Goal: Task Accomplishment & Management: Complete application form

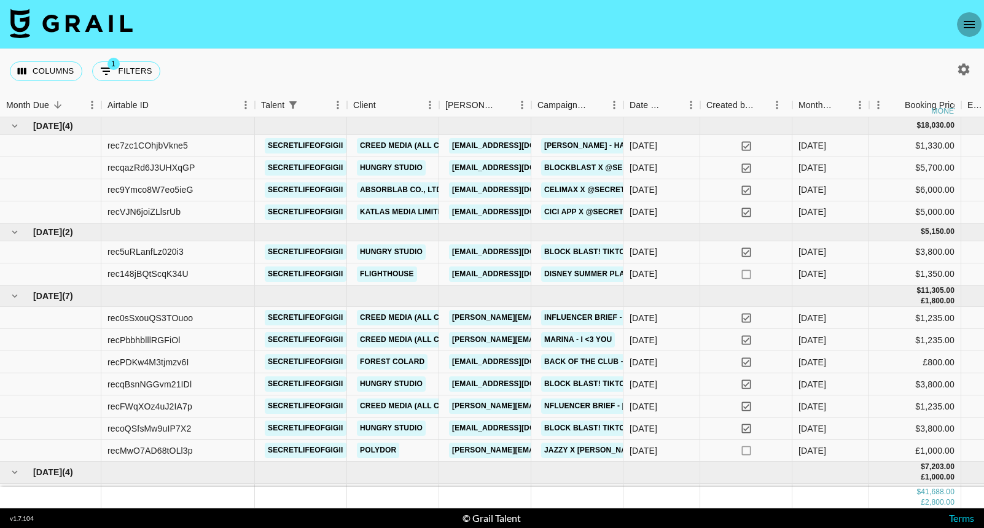
click at [975, 25] on icon "open drawer" at bounding box center [969, 24] width 11 height 7
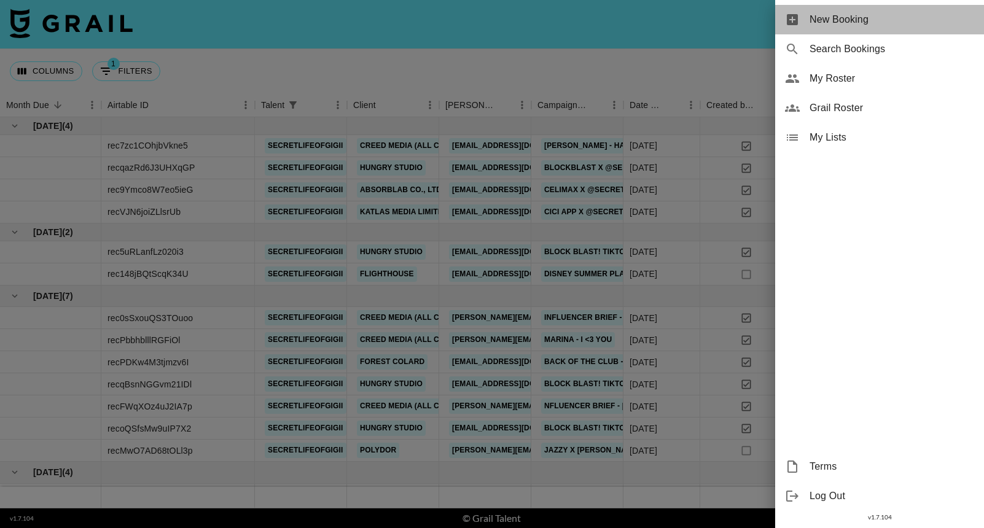
click at [975, 25] on div "New Booking" at bounding box center [879, 19] width 209 height 29
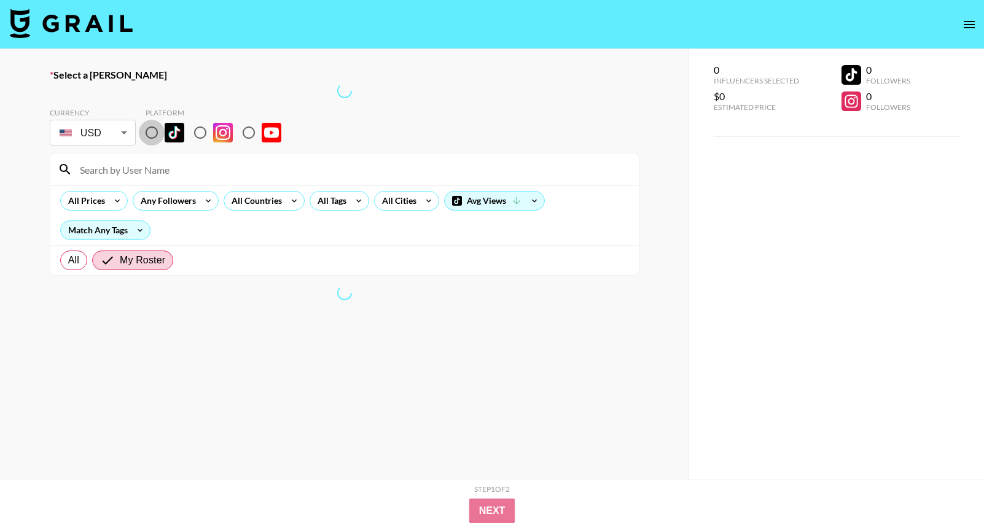
click at [158, 138] on input "radio" at bounding box center [152, 133] width 26 height 26
radio input "true"
click at [154, 168] on input at bounding box center [352, 170] width 559 height 20
paste input "woody@creator-connect.co"
type input "woody@creator-connect.co"
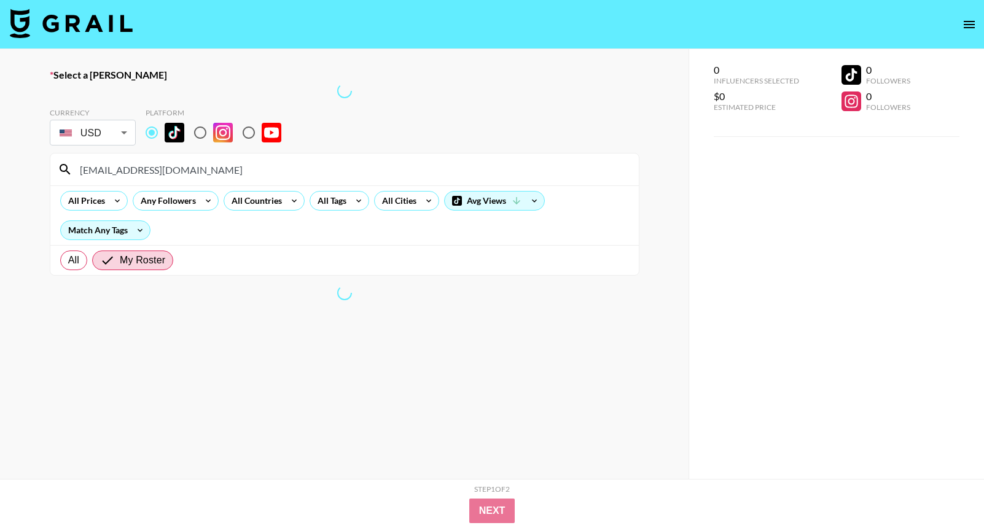
click at [155, 169] on input "woody@creator-connect.co" at bounding box center [352, 170] width 559 height 20
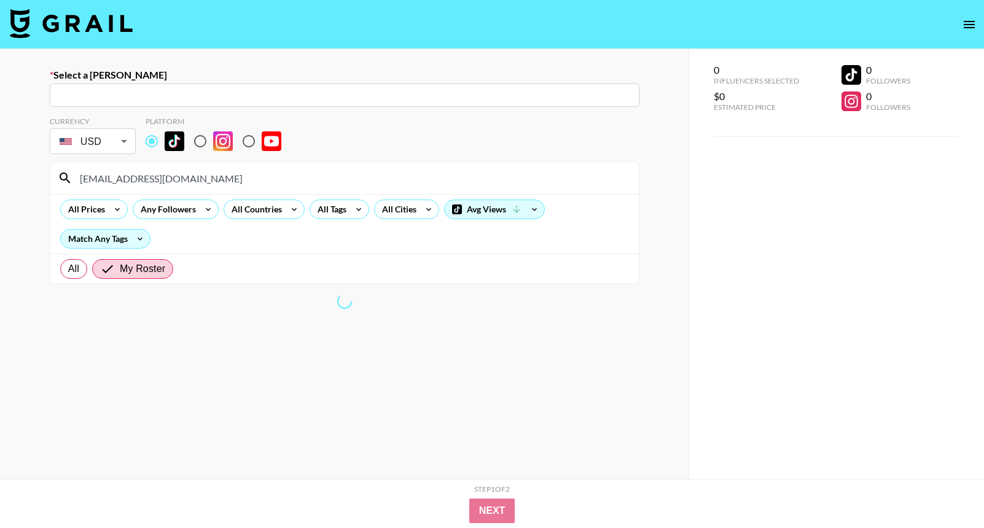
click at [155, 169] on input "woody@creator-connect.co" at bounding box center [352, 178] width 559 height 20
click at [32, 168] on div "Select a Booker ​ Currency USD USD ​ Platform woody@creator-connect.co All Pric…" at bounding box center [344, 307] width 689 height 517
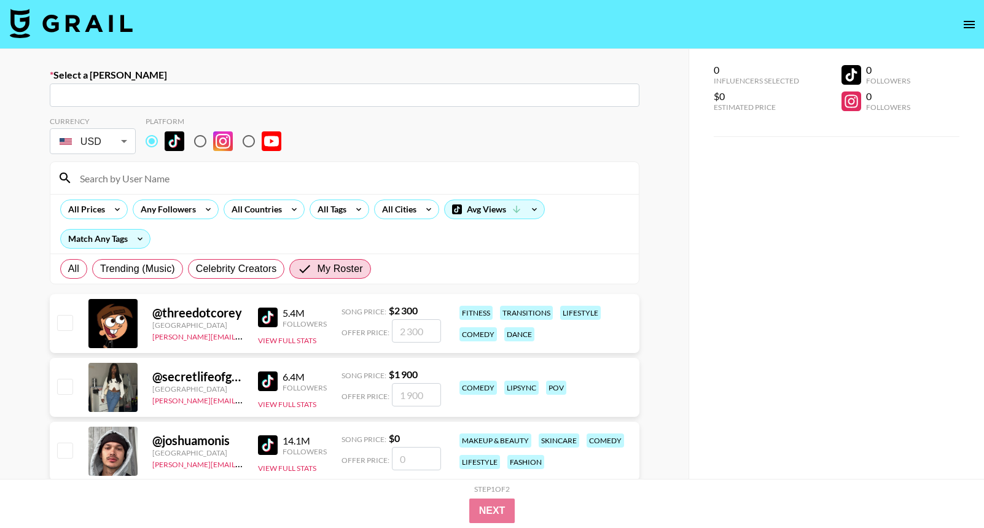
click at [369, 96] on input "text" at bounding box center [344, 95] width 575 height 14
paste input "woody@creator-connect.co"
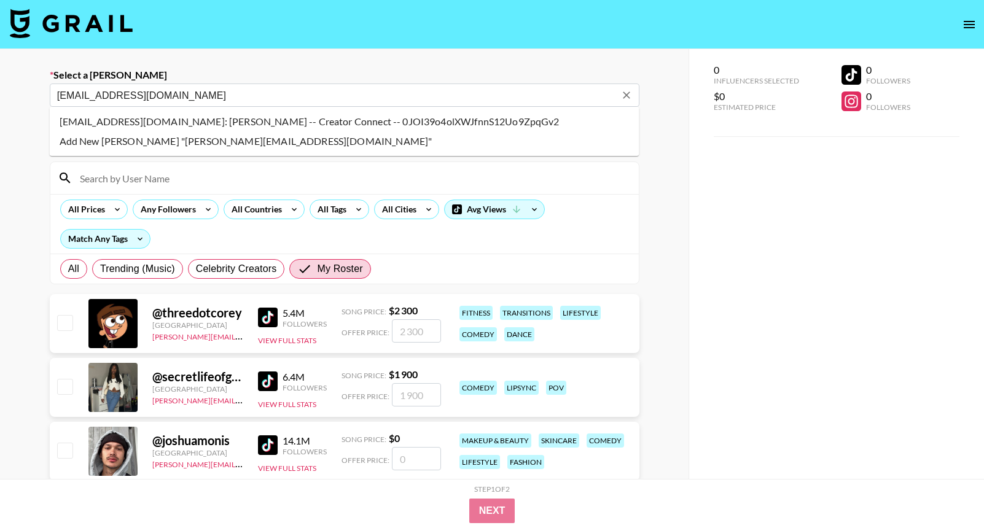
click at [369, 96] on input "text" at bounding box center [336, 95] width 559 height 14
click at [326, 124] on li "woody@creator-connect.co: WOODY MABBOTT -- Creator Connect -- 0JOI39o4olXWJfnnS…" at bounding box center [345, 122] width 590 height 20
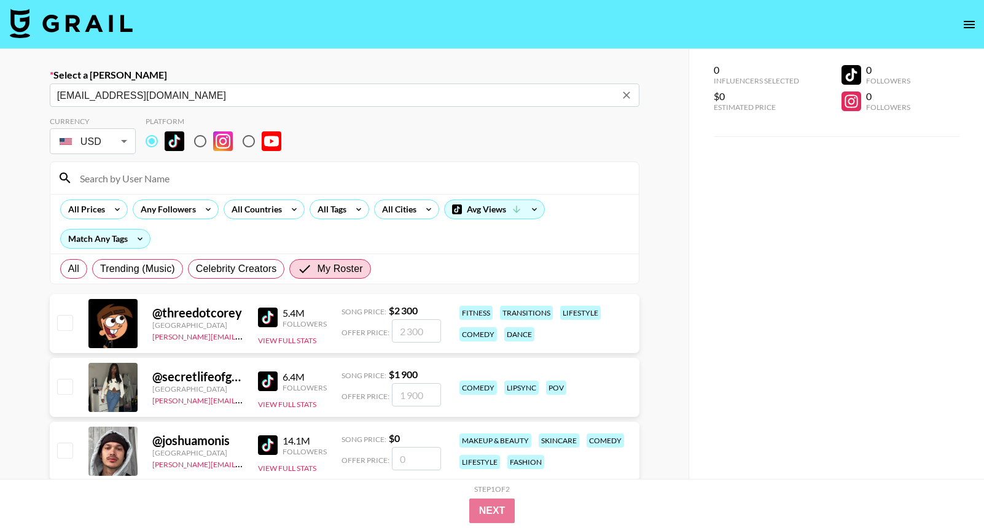
type input "woody@creator-connect.co: WOODY MABBOTT -- Creator Connect -- 0JOI39o4olXWJfnnS…"
click at [292, 182] on input at bounding box center [352, 178] width 559 height 20
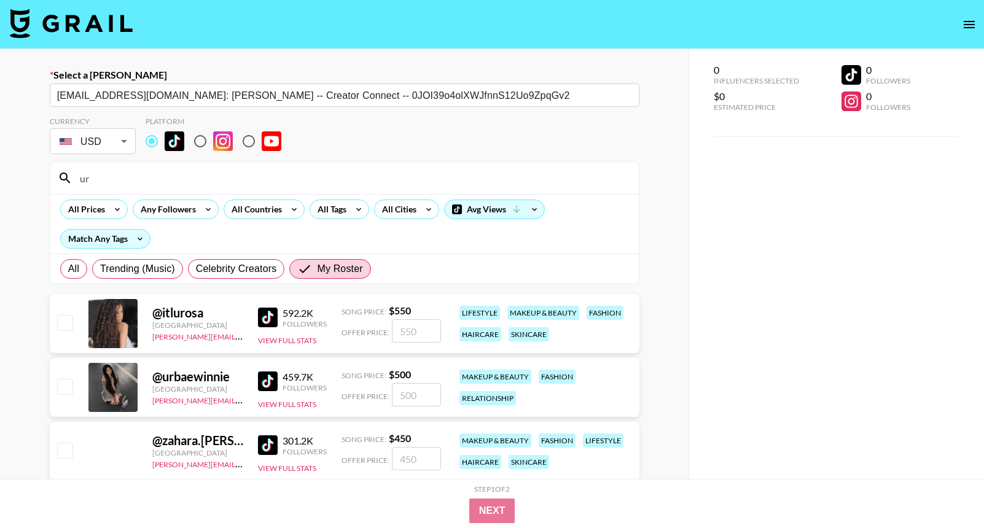
type input "u"
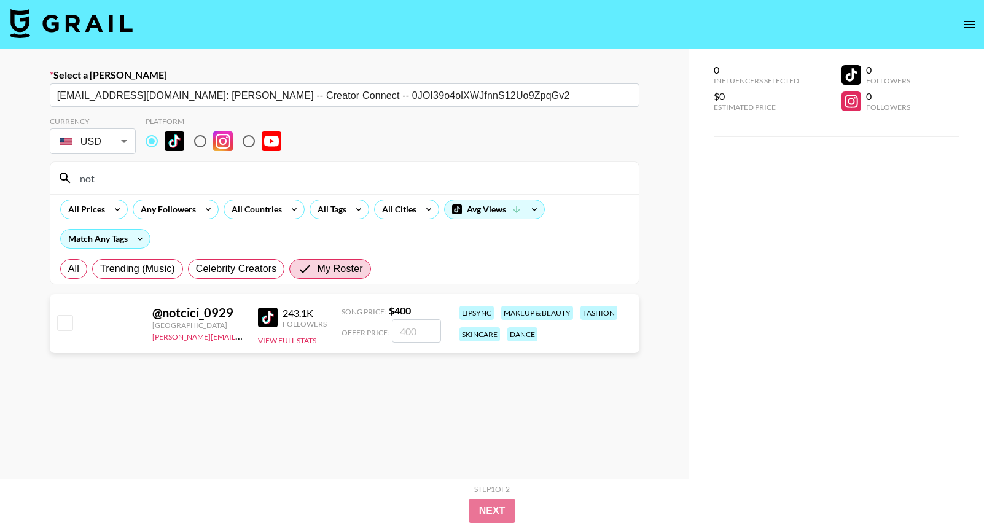
type input "not"
click at [402, 335] on input "number" at bounding box center [416, 331] width 49 height 23
checkbox input "true"
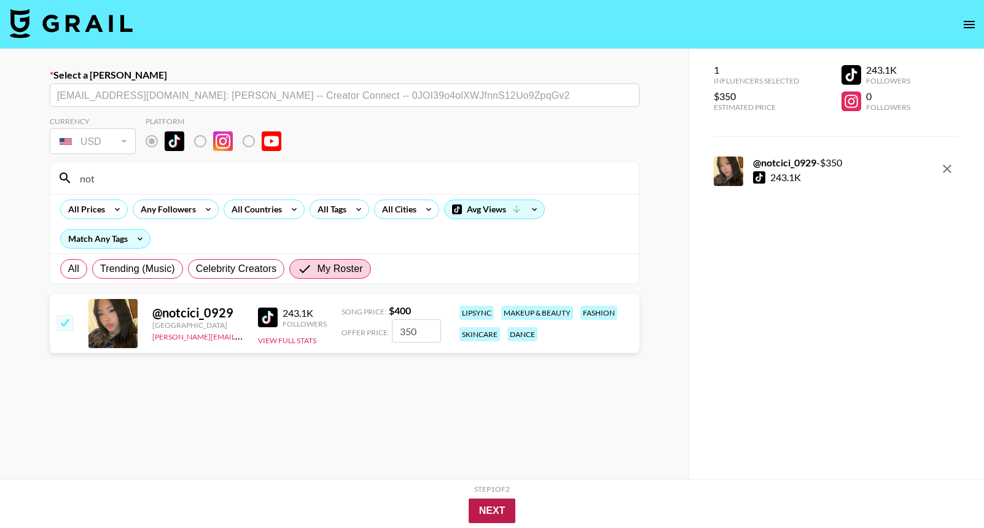
type input "350"
click at [492, 511] on button "Next" at bounding box center [492, 511] width 47 height 25
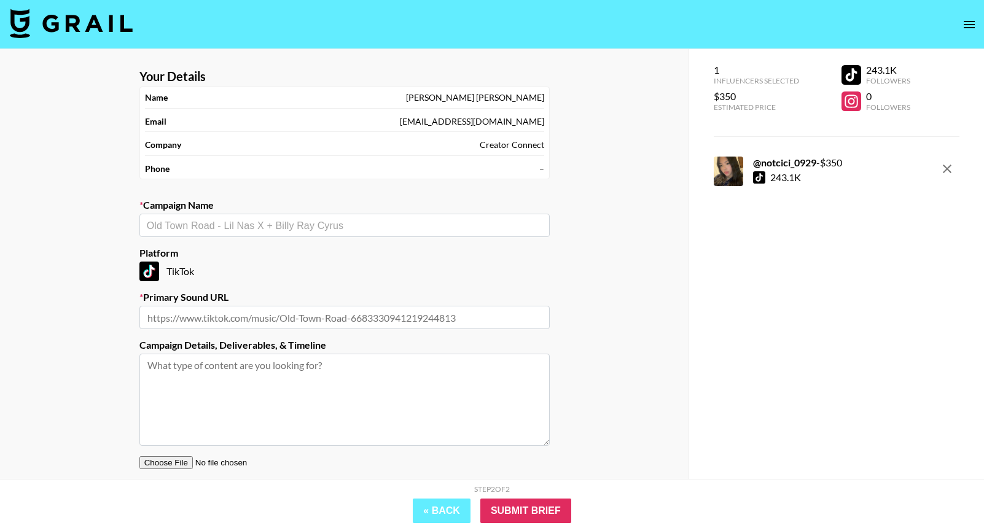
click at [292, 215] on div "​" at bounding box center [344, 225] width 410 height 23
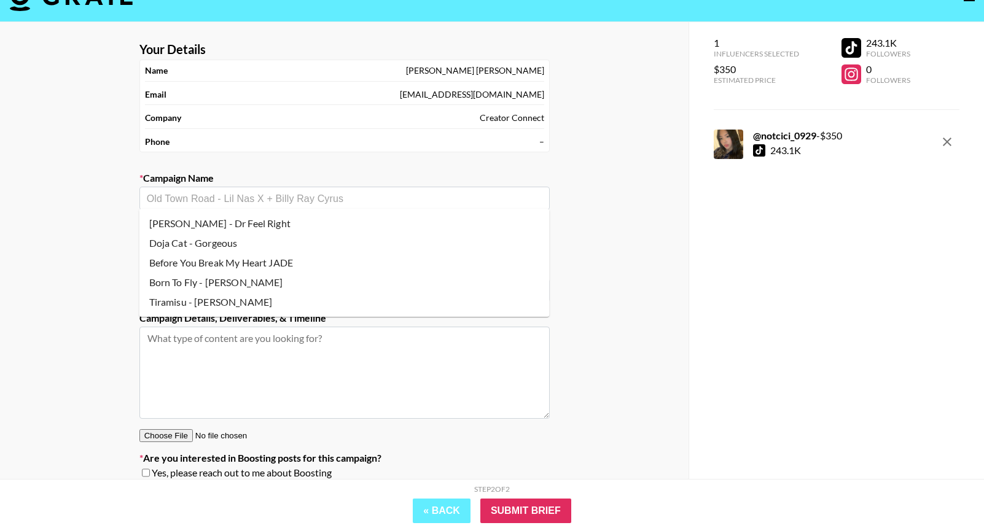
scroll to position [33, 0]
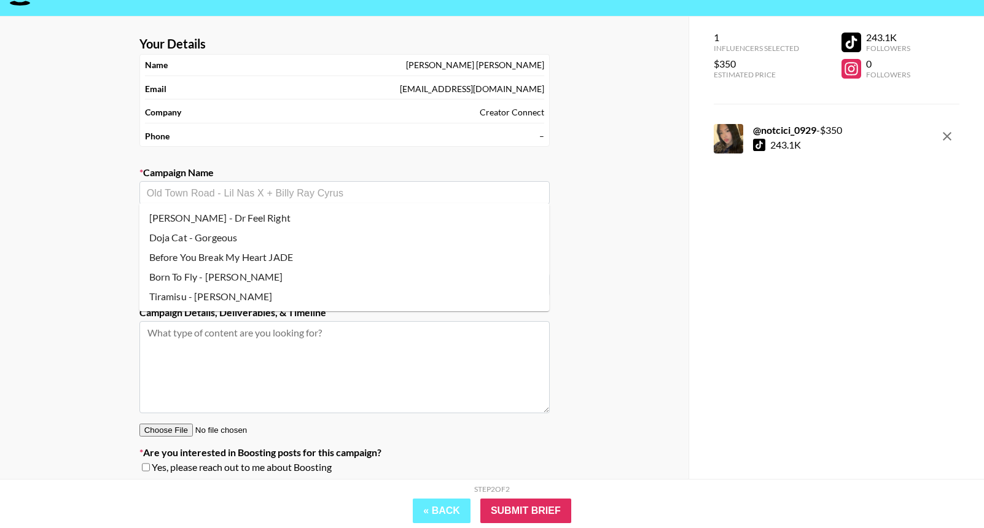
paste input "A COLD PLAY The Kid LAROI."
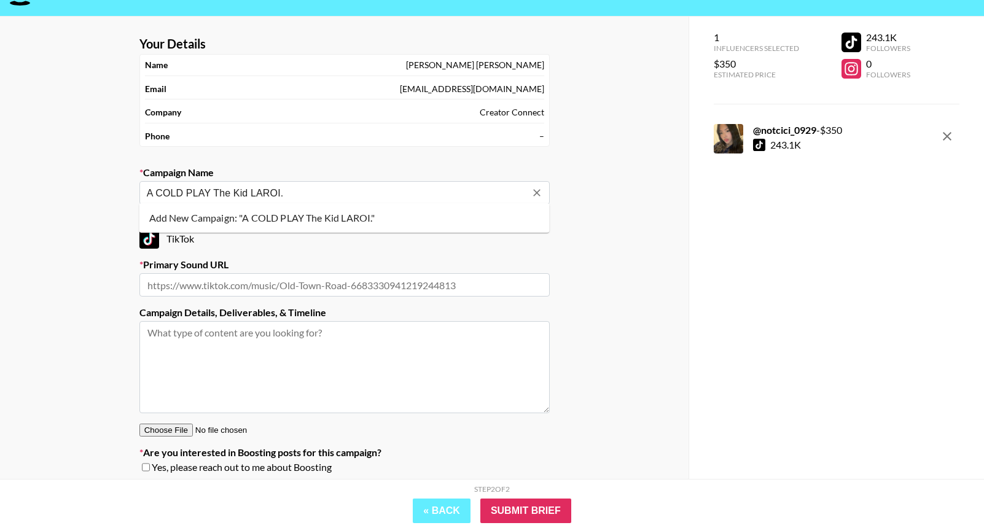
drag, startPoint x: 214, startPoint y: 192, endPoint x: 340, endPoint y: 199, distance: 126.8
click at [340, 199] on div "A COLD PLAY The Kid LAROI. ​" at bounding box center [344, 192] width 410 height 23
click at [147, 192] on input "A COLD PLAY" at bounding box center [336, 193] width 379 height 14
paste input "The Kid LAROI."
type input "The Kid LAROI - A COLD PLAY"
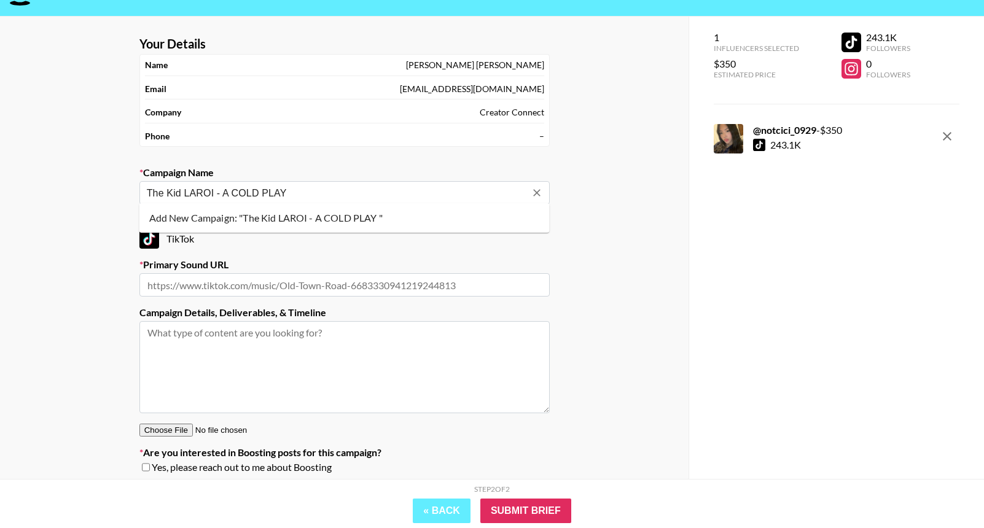
click at [248, 197] on input "The Kid LAROI - A COLD PLAY" at bounding box center [336, 193] width 379 height 14
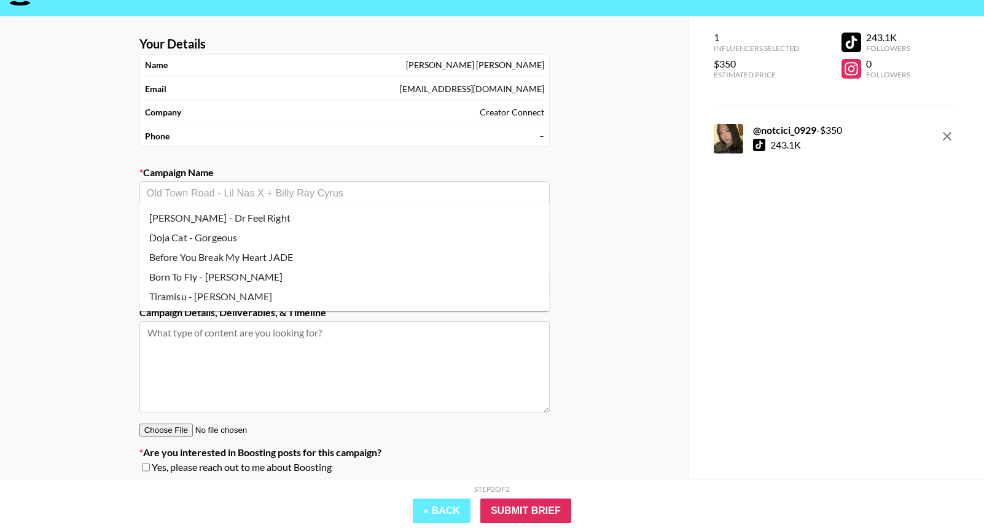
paste input "The Kid LAROI - A COLD PLAY"
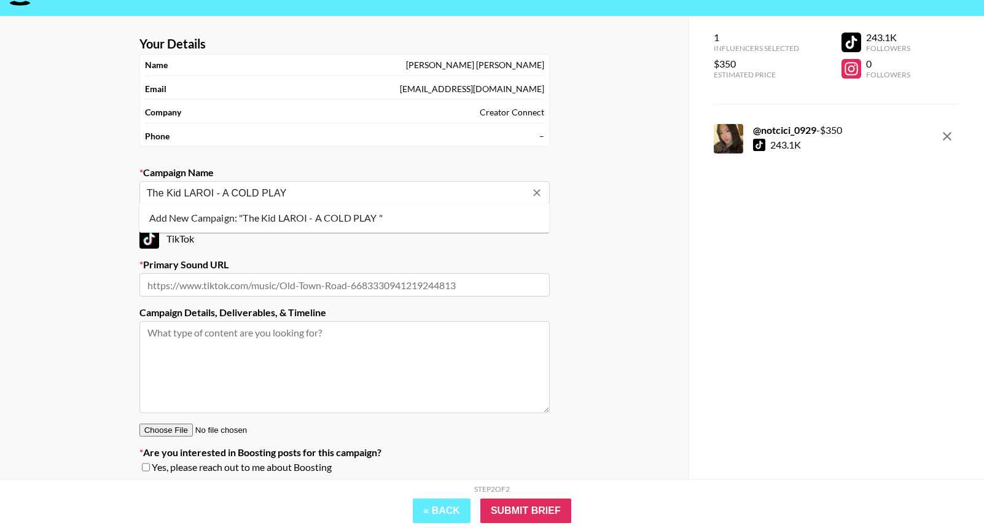
type input "The Kid LAROI - A COLD PLAY"
click at [269, 265] on label "Primary Sound URL" at bounding box center [344, 265] width 410 height 12
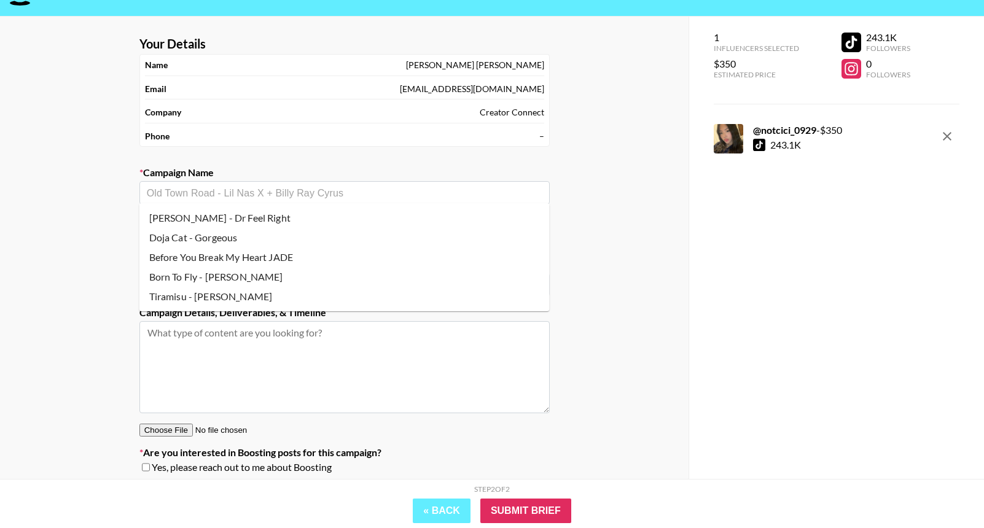
click at [256, 192] on input "text" at bounding box center [345, 193] width 396 height 14
paste input "The Kid LAROI - A COLD PLAY"
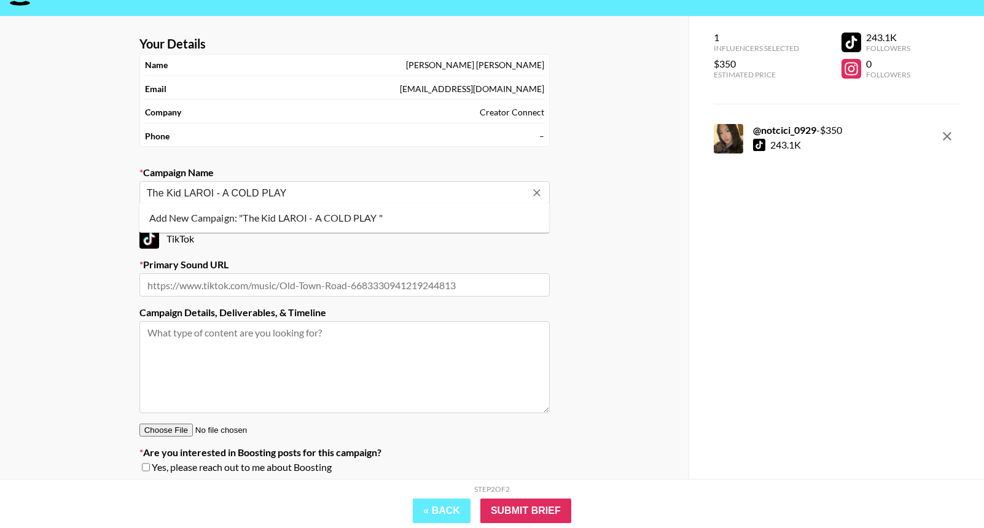
click at [253, 221] on li "Add New Campaign: "The Kid LAROI - A COLD PLAY "" at bounding box center [344, 218] width 410 height 20
type input "The Kid LAROI - A COLD PLAY"
click at [245, 284] on input "text" at bounding box center [344, 284] width 410 height 23
paste input "https://www.tiktok.com/music/A-COLD-PLAY-7546225180131428369?_d=secCgYIASAHKAES…"
type input "https://www.tiktok.com/music/A-COLD-PLAY-7546225180131428369?_d=secCgYIASAHKAES…"
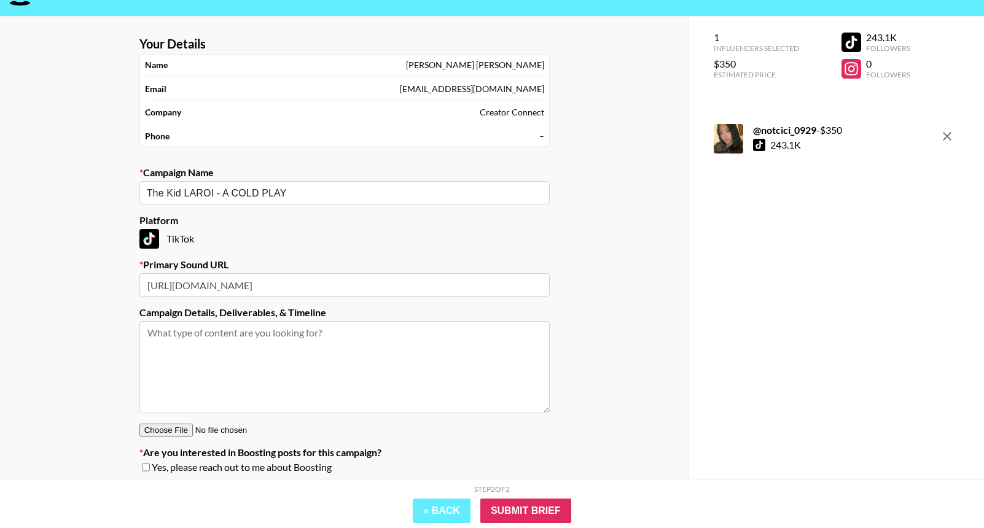
click at [171, 463] on span "Yes, please reach out to me about Boosting" at bounding box center [242, 467] width 180 height 12
click at [142, 469] on div "Yes, please reach out to me about Boosting" at bounding box center [344, 467] width 410 height 12
click at [146, 468] on input "checkbox" at bounding box center [146, 467] width 8 height 9
checkbox input "true"
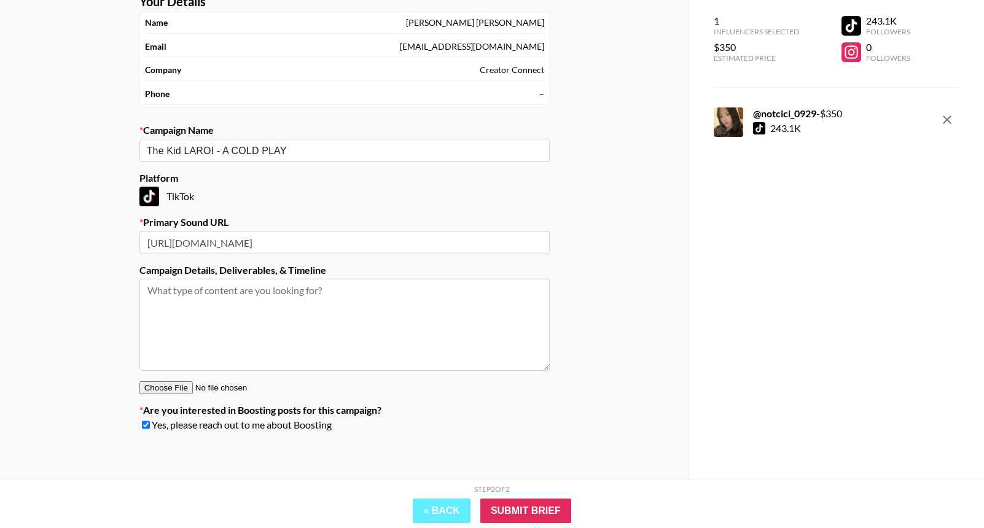
scroll to position [74, 0]
click at [500, 516] on input "Submit Brief" at bounding box center [525, 511] width 91 height 25
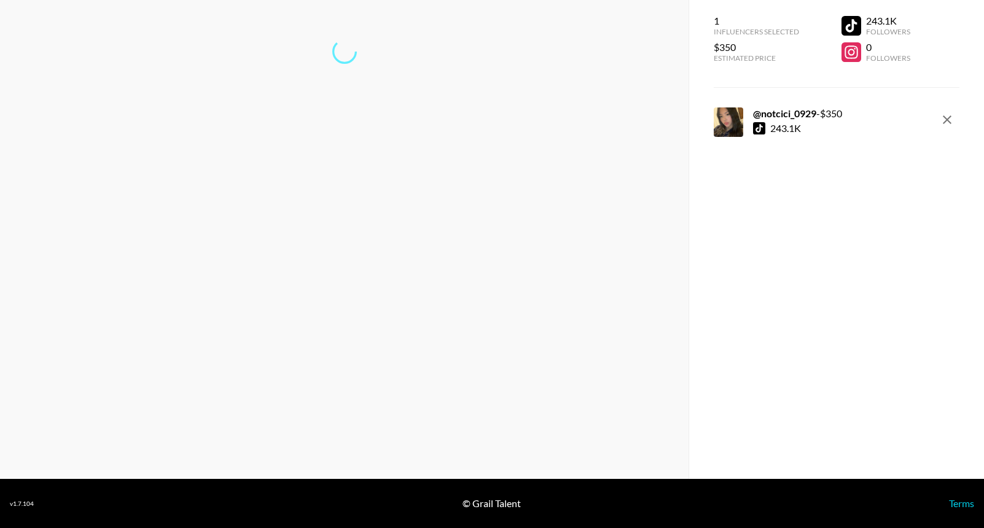
scroll to position [49, 0]
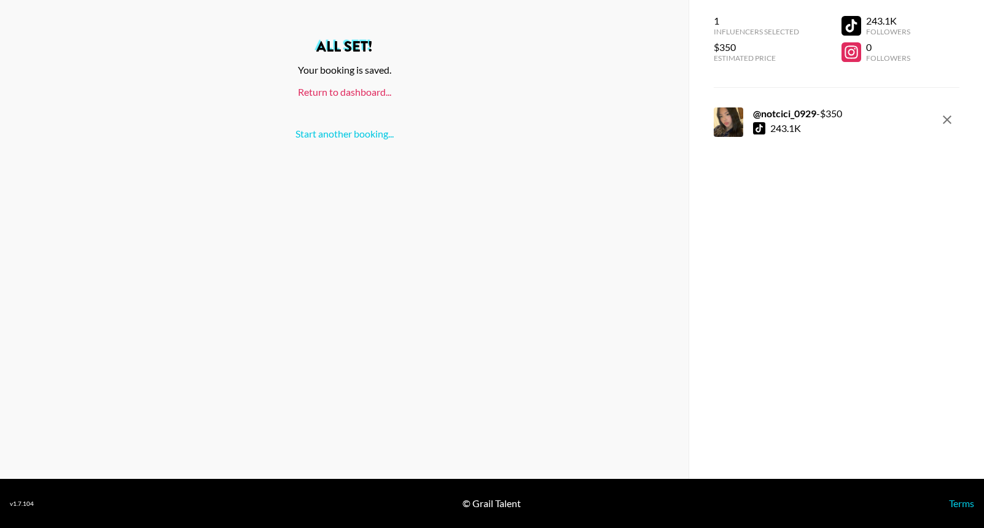
click at [329, 90] on link "Return to dashboard..." at bounding box center [344, 92] width 93 height 12
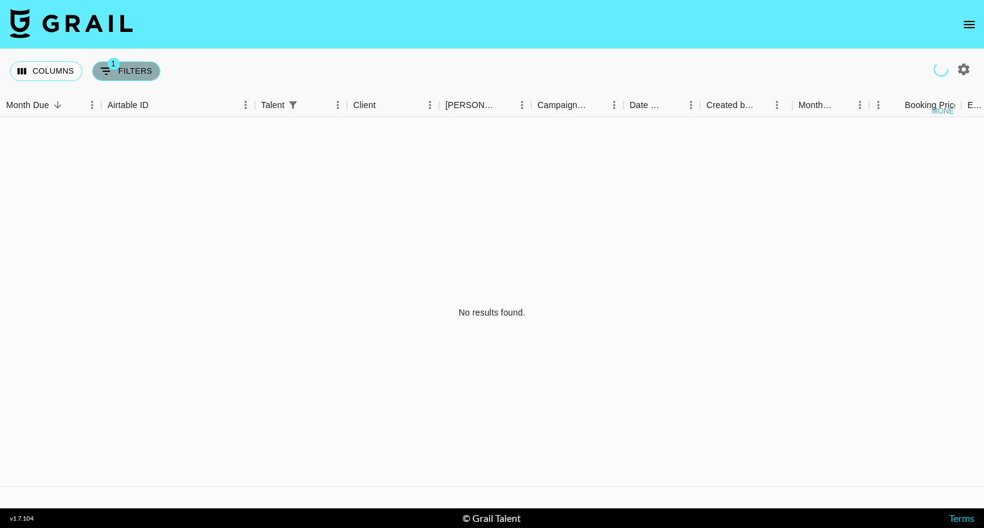
click at [145, 73] on button "1 Filters" at bounding box center [126, 71] width 68 height 20
select select "talentName"
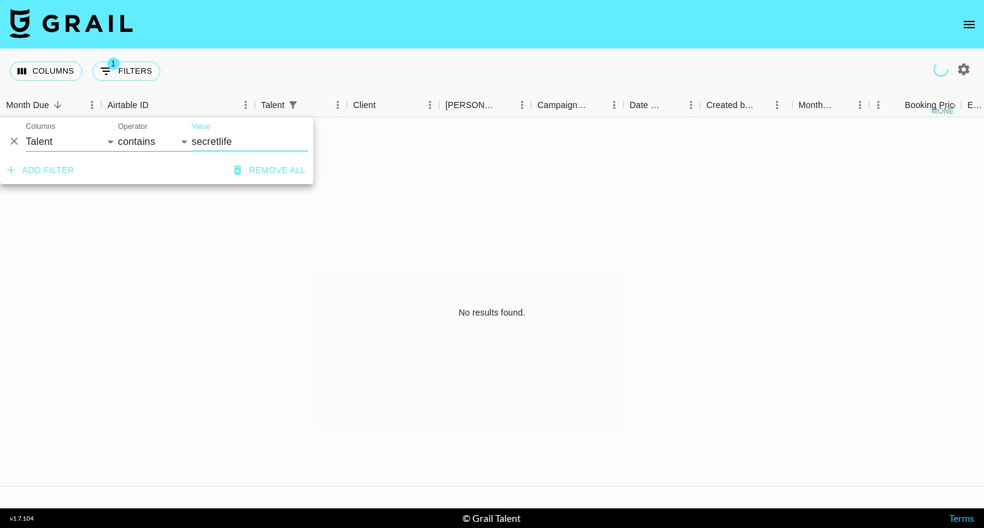
click at [203, 146] on input "secretlife" at bounding box center [250, 142] width 117 height 20
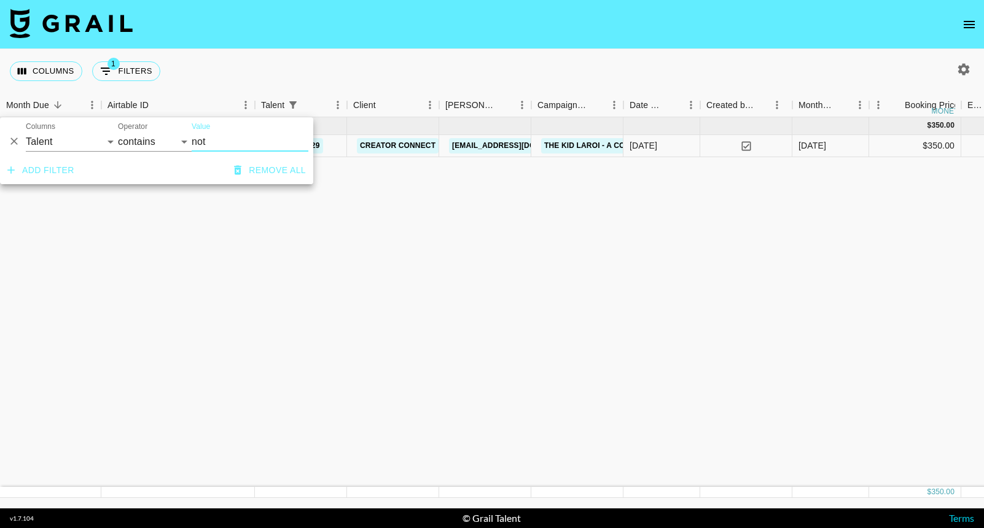
type input "not"
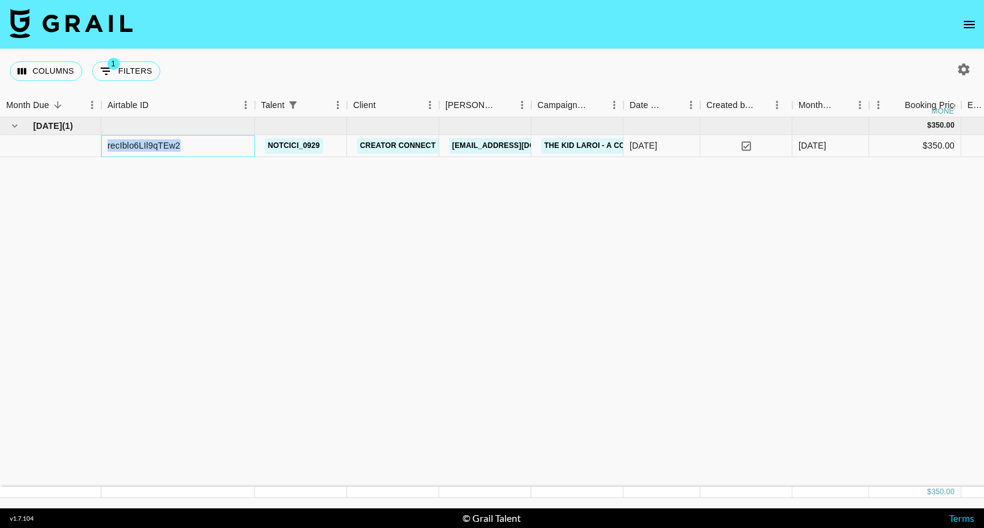
drag, startPoint x: 208, startPoint y: 141, endPoint x: 93, endPoint y: 143, distance: 114.9
copy div "recIblo6LIl9qTEw2"
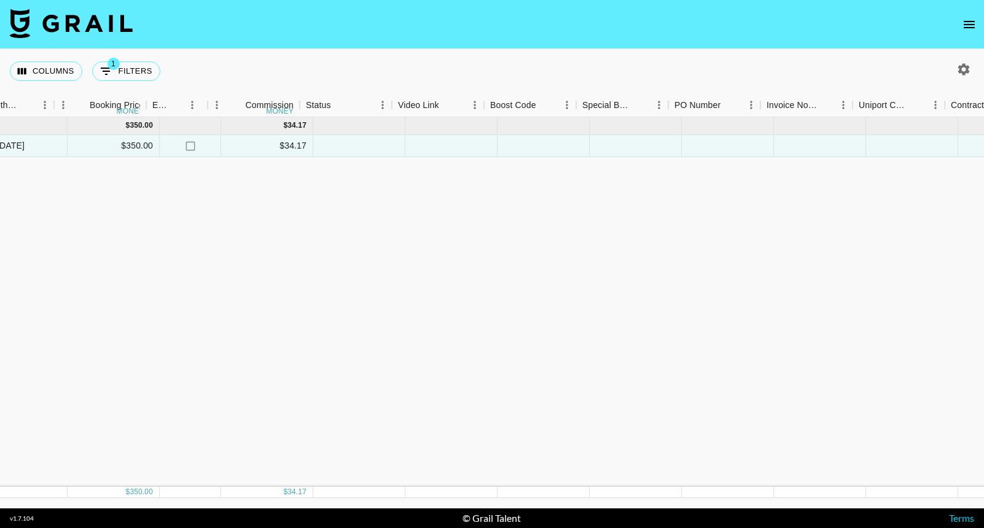
scroll to position [0, 849]
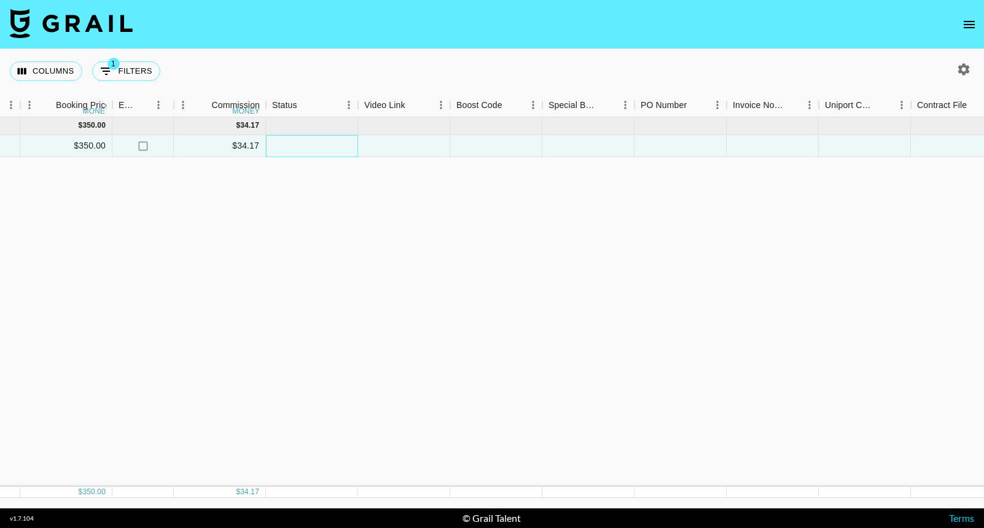
click at [317, 154] on div at bounding box center [312, 146] width 92 height 22
click at [383, 154] on div at bounding box center [404, 146] width 92 height 22
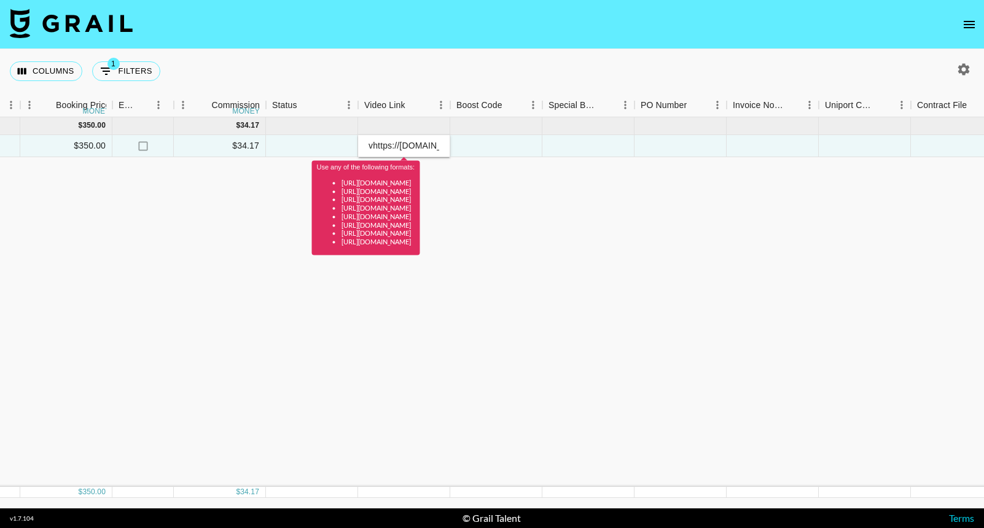
scroll to position [0, 72]
drag, startPoint x: 410, startPoint y: 143, endPoint x: 317, endPoint y: 144, distance: 92.8
click at [318, 144] on div "recIblo6LIl9qTEw2 notcici_0929 Creator Connect woody@creator-connect.co The Kid…" at bounding box center [240, 146] width 2178 height 22
click at [374, 146] on input "vhttps://vm.tiktok.com/ZNdGBYK7A/" at bounding box center [404, 146] width 90 height 10
type input "https://vm.tiktok.com/ZNdGBYK7A/"
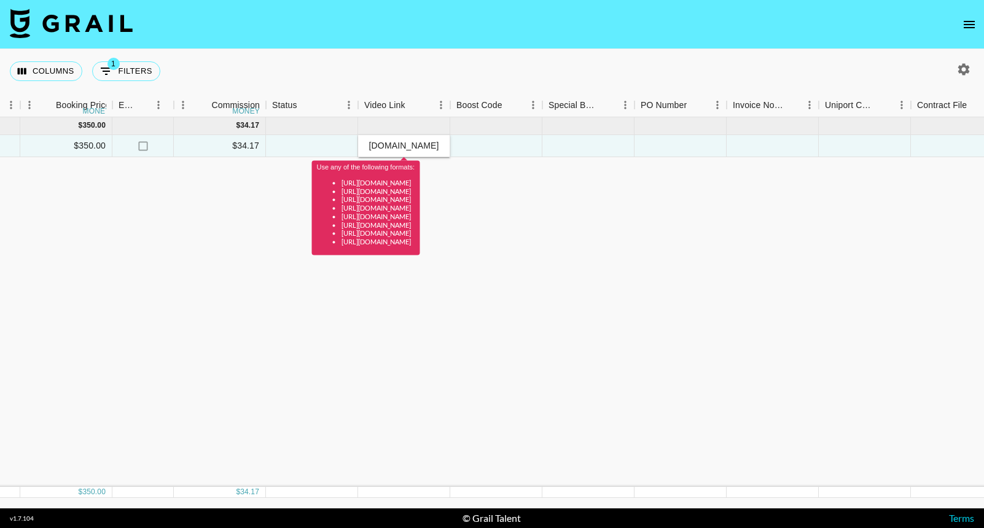
click at [342, 310] on div "Sep '25 ( 1 ) $ 350.00 $ 34.17 recIblo6LIl9qTEw2 notcici_0929 Creator Connect w…" at bounding box center [240, 302] width 2178 height 370
drag, startPoint x: 404, startPoint y: 141, endPoint x: 527, endPoint y: 141, distance: 122.9
click at [527, 141] on div "recIblo6LIl9qTEw2 notcici_0929 Creator Connect woody@creator-connect.co The Kid…" at bounding box center [240, 146] width 2178 height 22
click at [441, 142] on input "https://vm.tiktok.com/ZNdGBYK7A/" at bounding box center [404, 146] width 90 height 10
click at [415, 147] on input "https://vm.tiktok.com/ZNdGBYK7A/" at bounding box center [404, 146] width 90 height 10
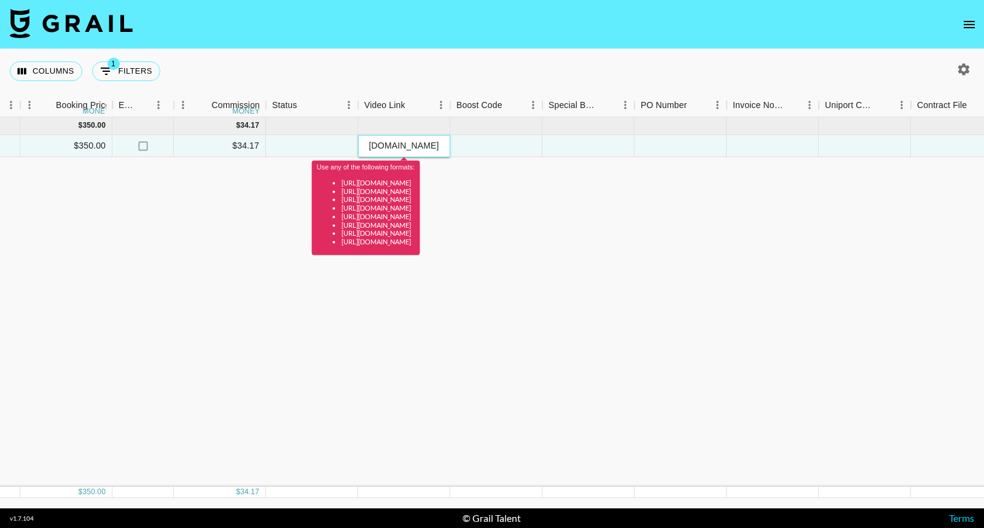
click at [415, 147] on input "https://vm.tiktok.com/ZNdGBYK7A/" at bounding box center [404, 146] width 90 height 10
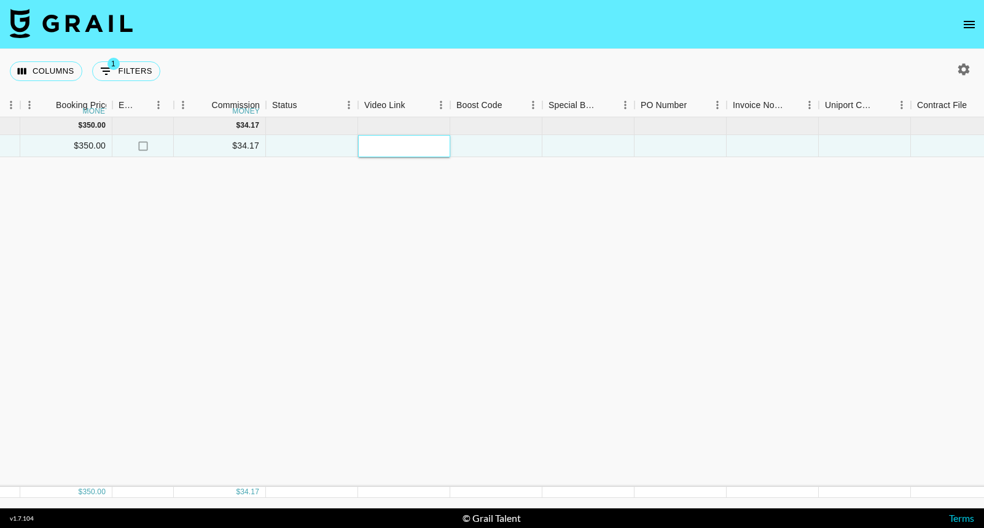
paste input "https://www.tiktok.com/@notcici_0929/video/7555574573282954518?_t=ZN-908c0byOPL…"
type input "https://www.tiktok.com/@notcici_0929/video/7555574573282954518?_t=ZN-908c0byOPL…"
click at [433, 204] on div "Sep '25 ( 1 ) $ 350.00 $ 34.17 recIblo6LIl9qTEw2 notcici_0929 Creator Connect w…" at bounding box center [240, 302] width 2178 height 370
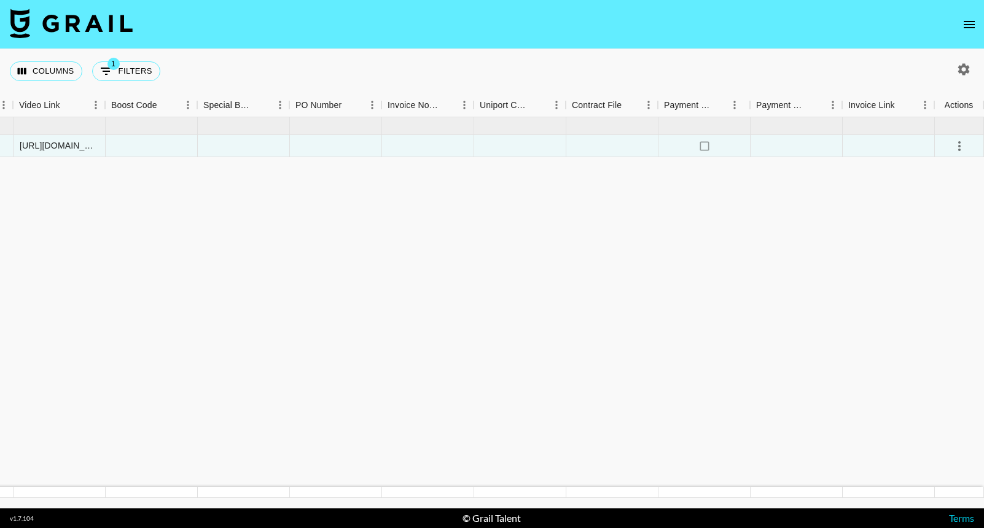
scroll to position [0, 1194]
click at [959, 147] on icon "select merge strategy" at bounding box center [960, 146] width 2 height 10
click at [939, 172] on li "Confirm" at bounding box center [944, 173] width 80 height 22
click at [938, 260] on div "Approve" at bounding box center [932, 261] width 37 height 15
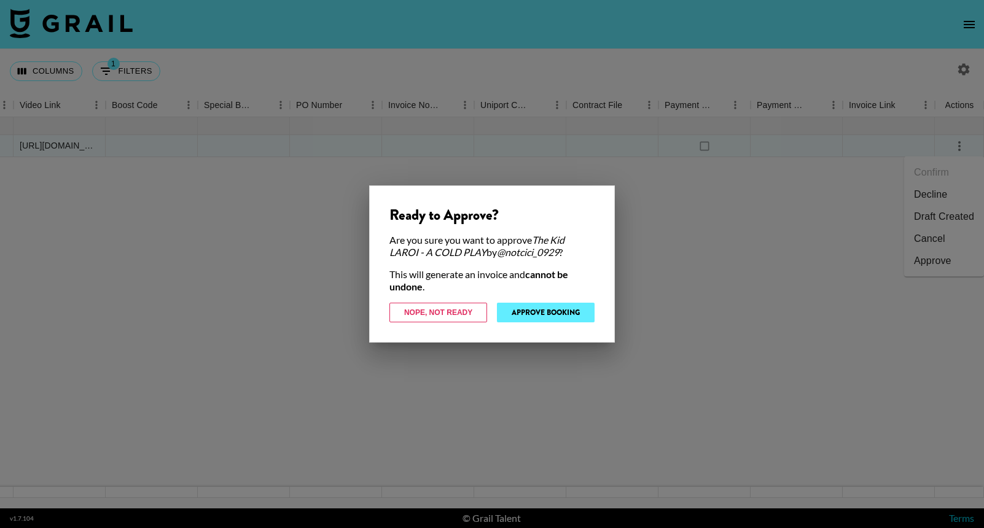
click at [580, 312] on button "Approve Booking" at bounding box center [546, 313] width 98 height 20
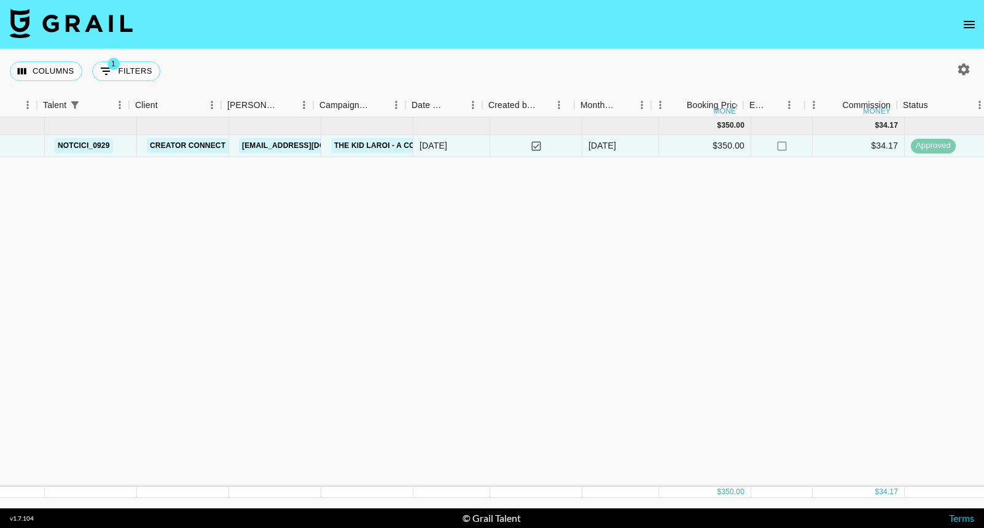
scroll to position [0, 208]
click at [273, 146] on link "woody@creator-connect.co" at bounding box center [310, 145] width 138 height 15
click at [211, 146] on link "Creator Connect" at bounding box center [190, 145] width 82 height 15
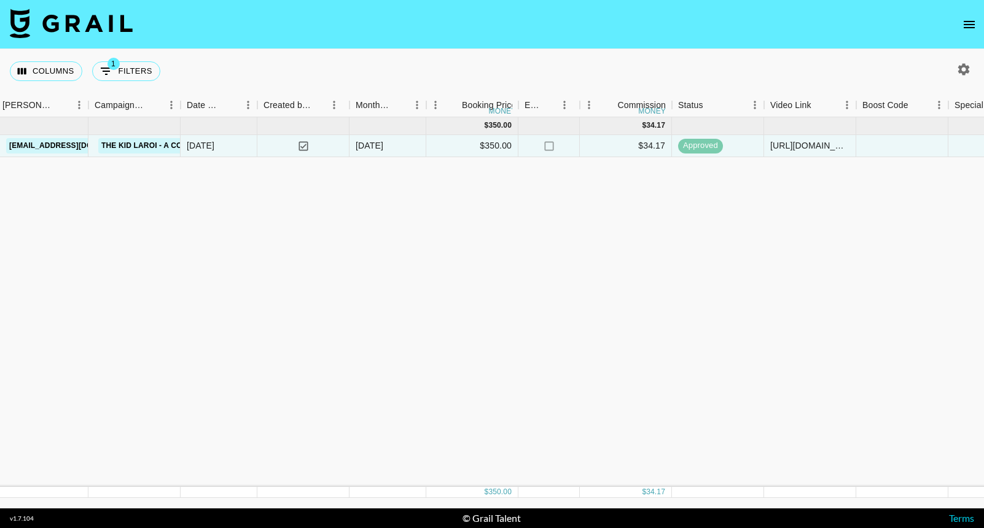
scroll to position [0, 556]
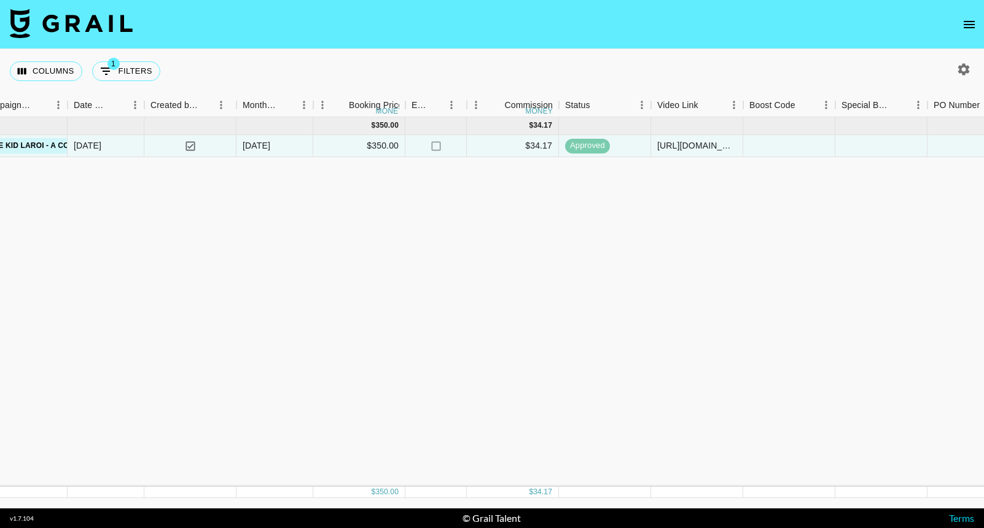
click at [283, 211] on div "Sep '25 ( 1 ) $ 350.00 $ 34.17 recIblo6LIl9qTEw2 notcici_0929 Creator Connect w…" at bounding box center [533, 302] width 2178 height 370
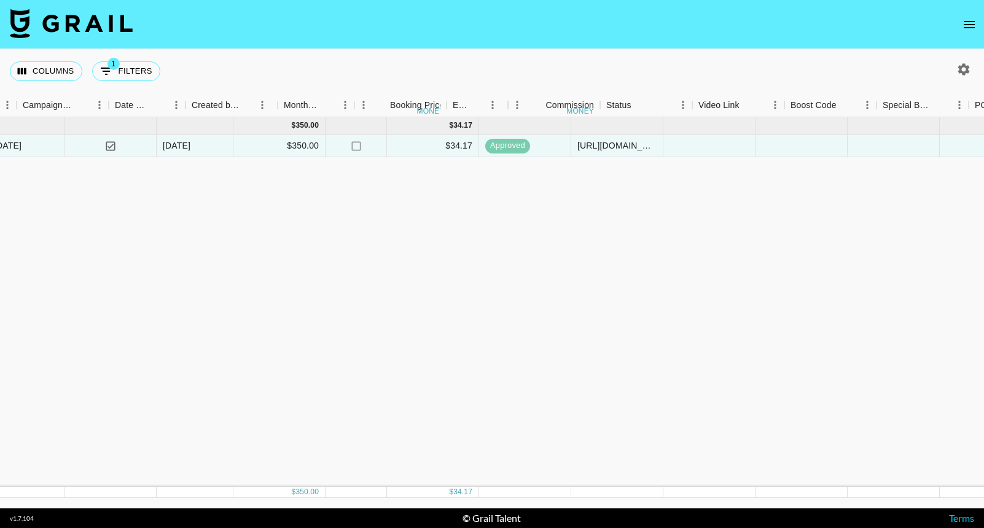
scroll to position [0, 515]
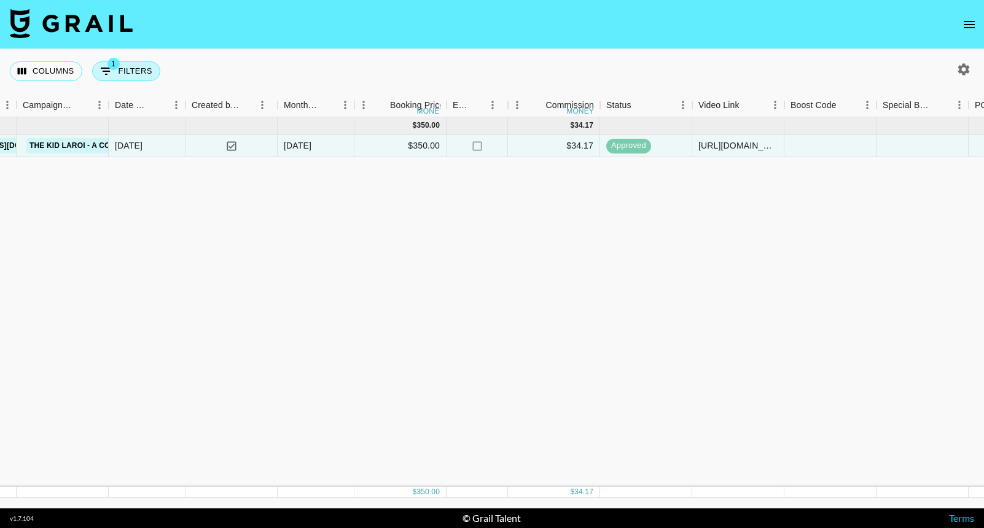
click at [143, 68] on button "1 Filters" at bounding box center [126, 71] width 68 height 20
select select "talentName"
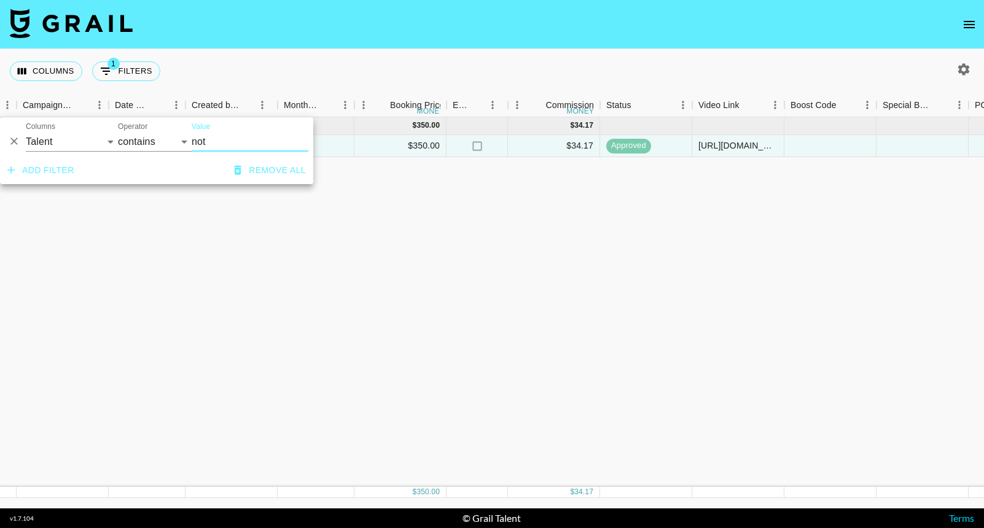
click at [18, 138] on icon "Delete" at bounding box center [14, 141] width 12 height 12
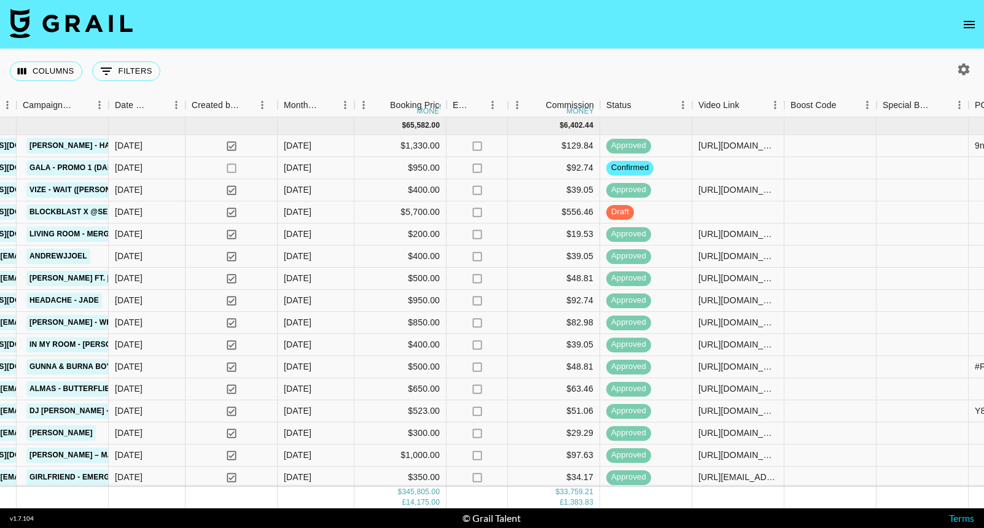
click at [276, 23] on nav at bounding box center [492, 24] width 984 height 49
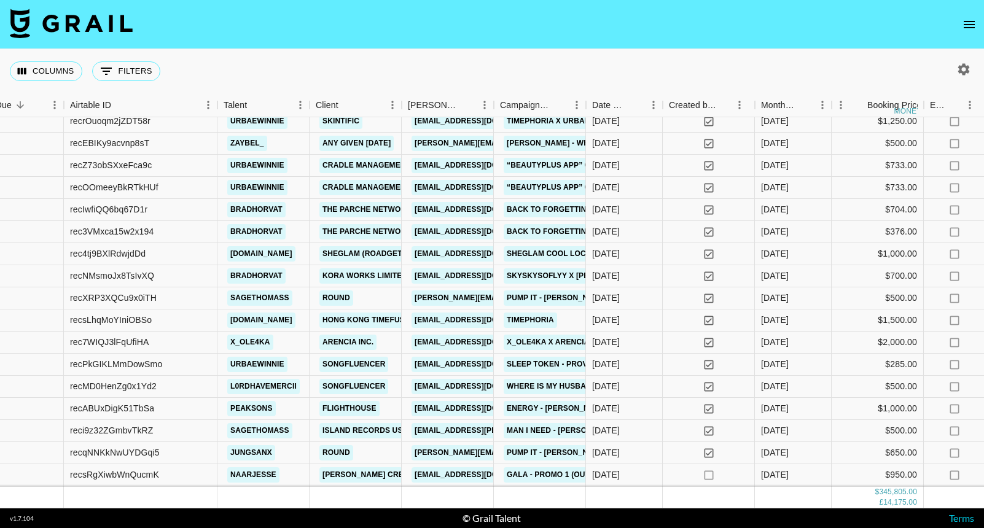
scroll to position [1000, 37]
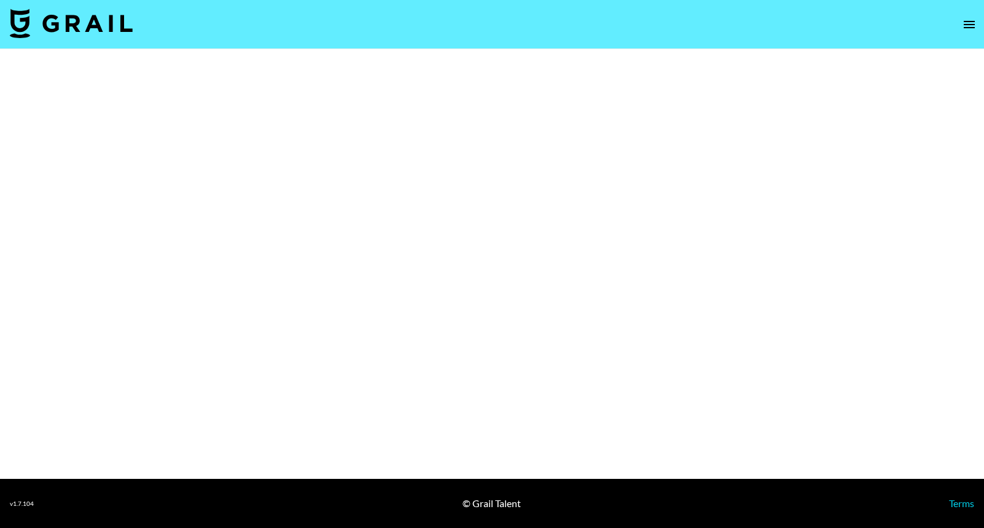
select select "Song"
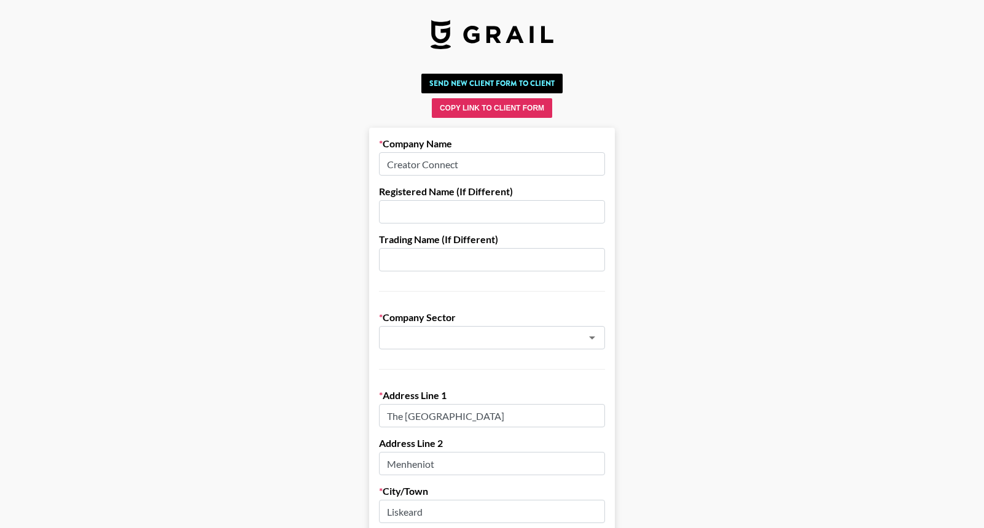
type input "Agency"
type input "[GEOGRAPHIC_DATA]"
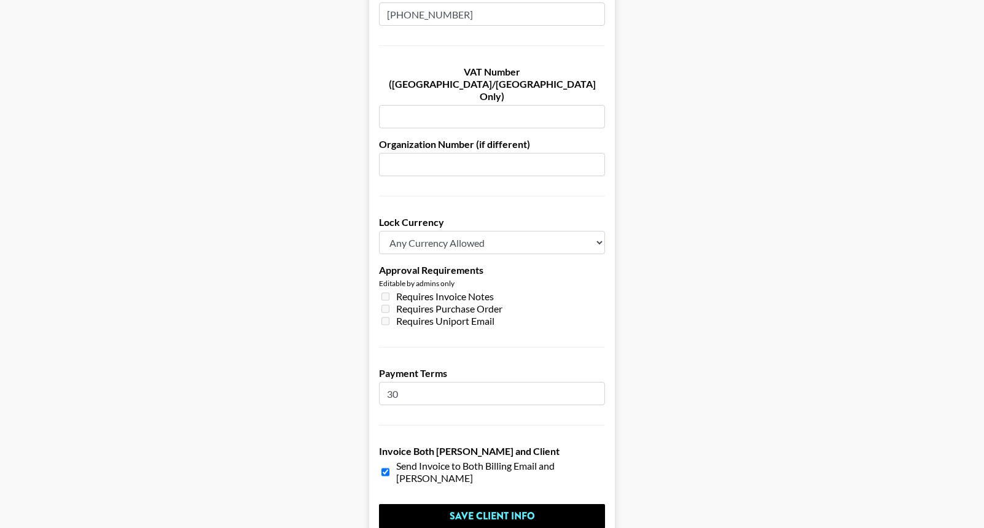
scroll to position [833, 0]
